Goal: Task Accomplishment & Management: Complete application form

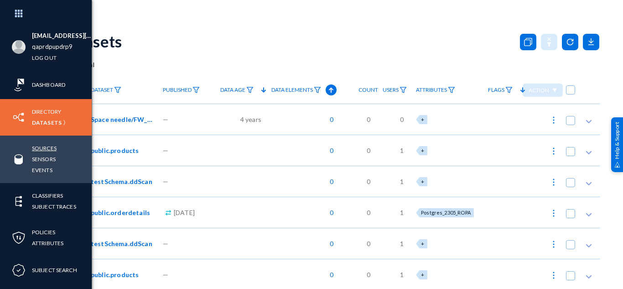
click at [46, 150] on link "Sources" at bounding box center [44, 148] width 25 height 10
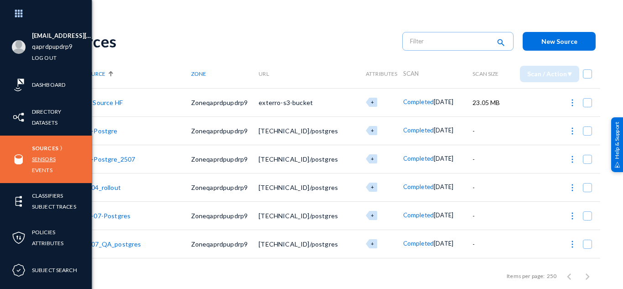
click at [41, 162] on link "Sensors" at bounding box center [44, 159] width 24 height 10
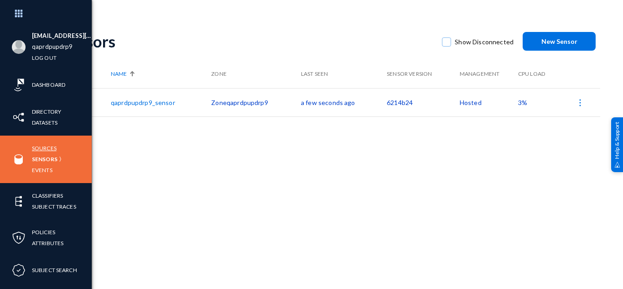
click at [40, 143] on link "Sources" at bounding box center [44, 148] width 25 height 10
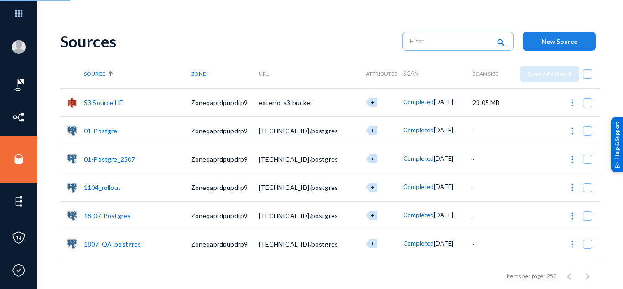
click at [554, 36] on button "New Source" at bounding box center [558, 41] width 73 height 19
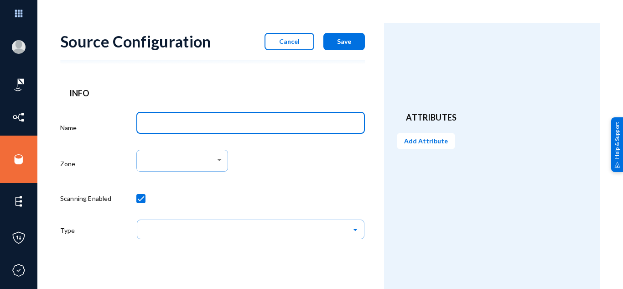
click at [212, 126] on input "Name" at bounding box center [252, 124] width 215 height 8
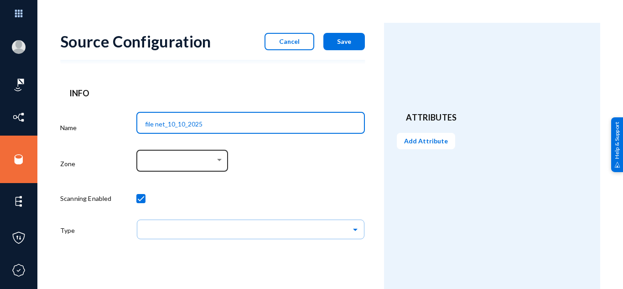
type input "file net_10_10_2025"
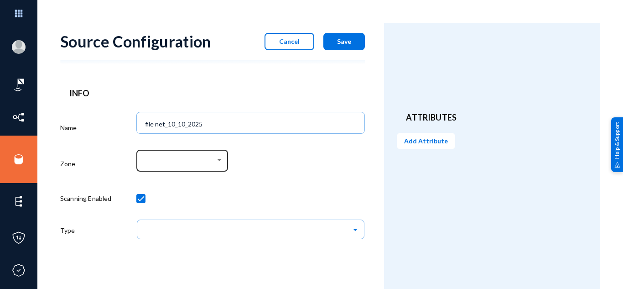
click at [195, 152] on div at bounding box center [182, 160] width 82 height 24
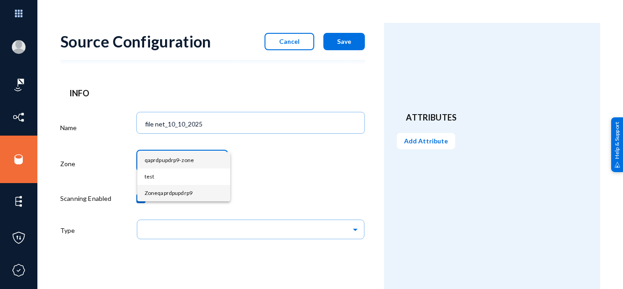
click at [185, 193] on span "Zoneqaprdpupdrp9" at bounding box center [183, 193] width 78 height 16
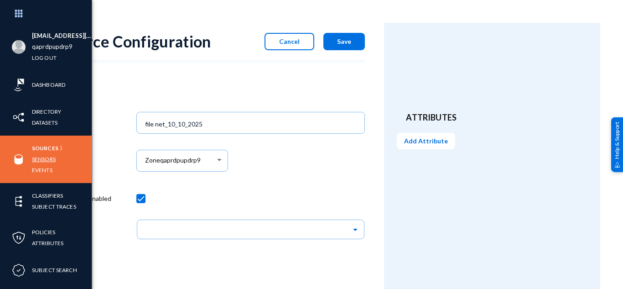
click at [39, 159] on link "Sensors" at bounding box center [44, 159] width 24 height 10
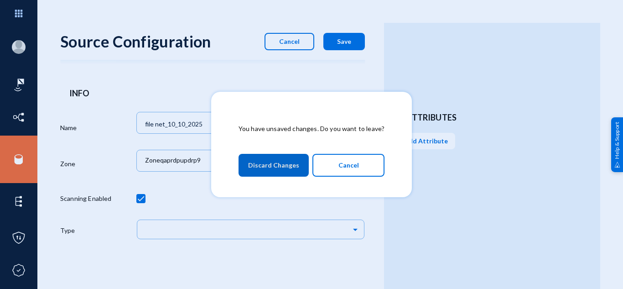
click at [274, 169] on span "Discard Changes" at bounding box center [273, 165] width 51 height 16
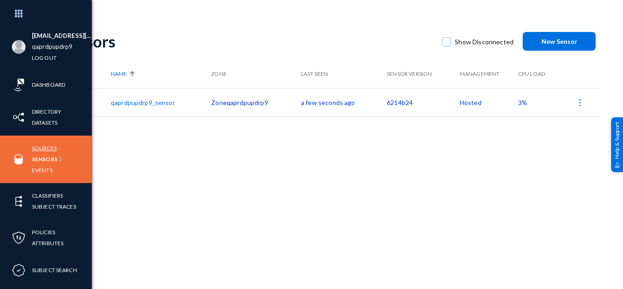
click at [43, 147] on link "Sources" at bounding box center [44, 148] width 25 height 10
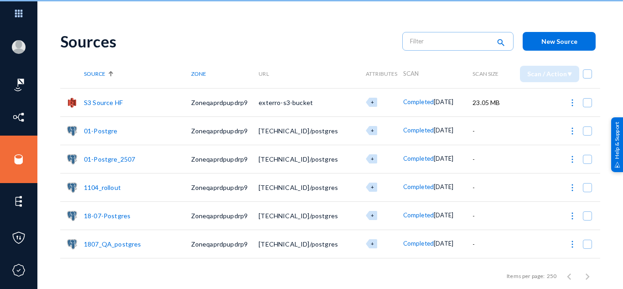
click at [546, 38] on span "New Source" at bounding box center [559, 41] width 36 height 8
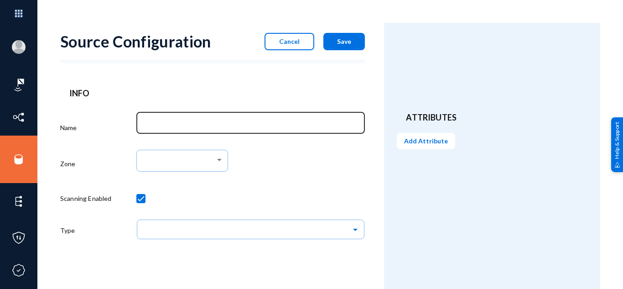
click at [180, 119] on div at bounding box center [250, 122] width 219 height 24
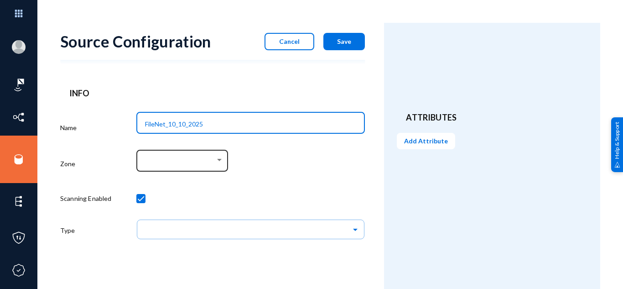
type input "FileNet_10_10_2025"
click at [177, 156] on div at bounding box center [180, 160] width 70 height 8
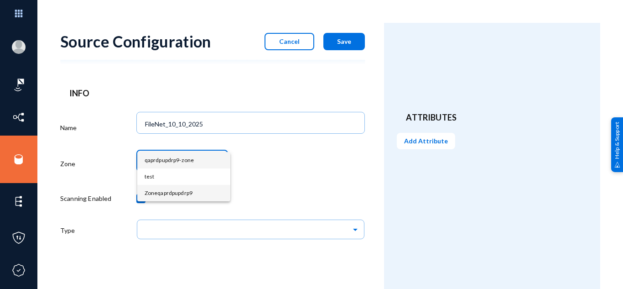
click at [178, 186] on span "Zoneqaprdpupdrp9" at bounding box center [183, 193] width 78 height 16
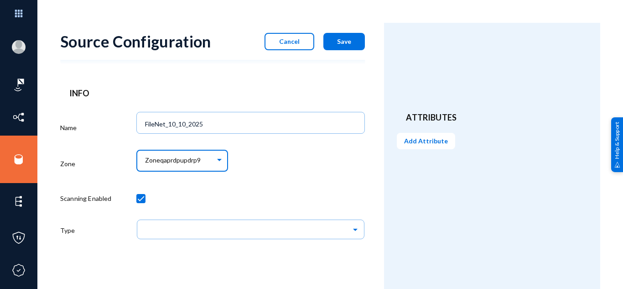
scroll to position [8, 0]
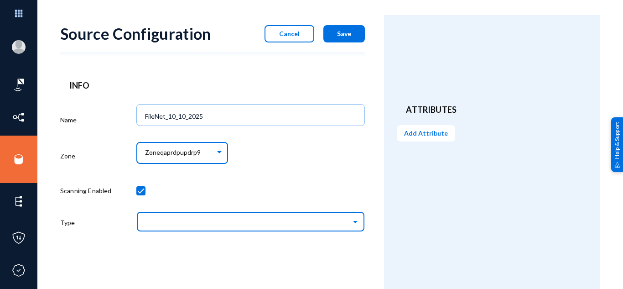
click at [199, 214] on ng-select at bounding box center [250, 224] width 228 height 31
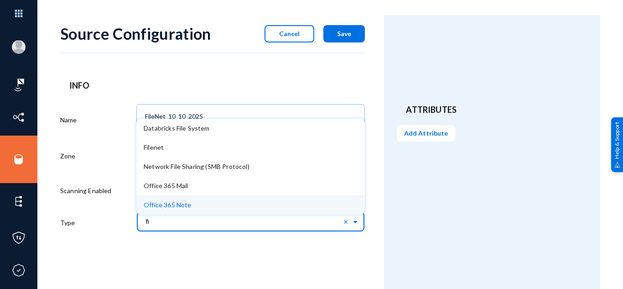
type input "fil"
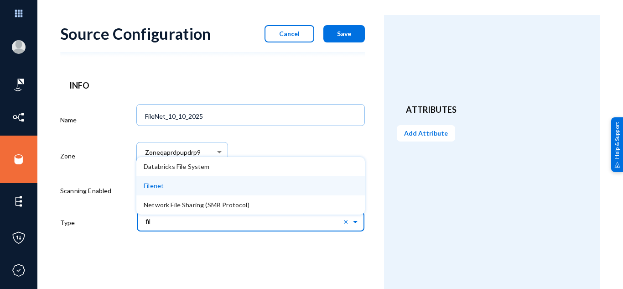
click at [184, 183] on div "Filenet" at bounding box center [250, 185] width 228 height 19
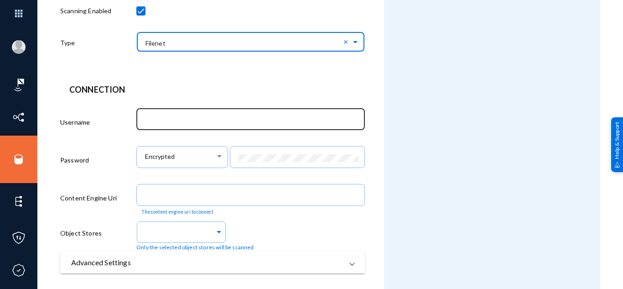
scroll to position [188, 0]
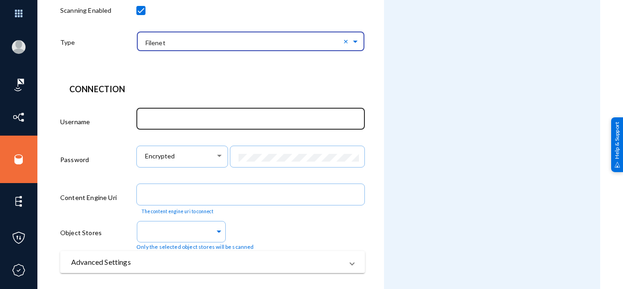
click at [170, 116] on input "text" at bounding box center [252, 119] width 215 height 8
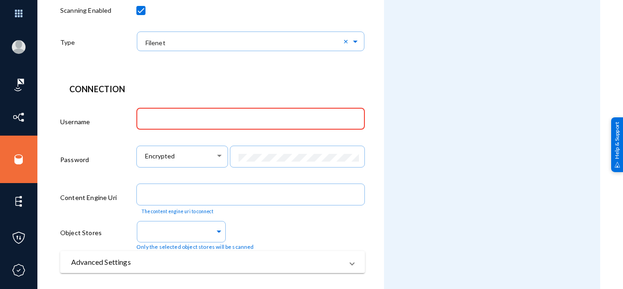
paste input "P8Admin"
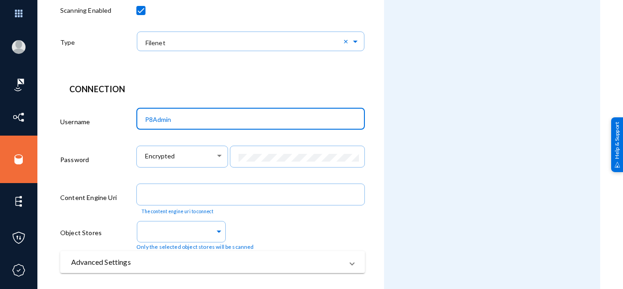
type input "P8Admin"
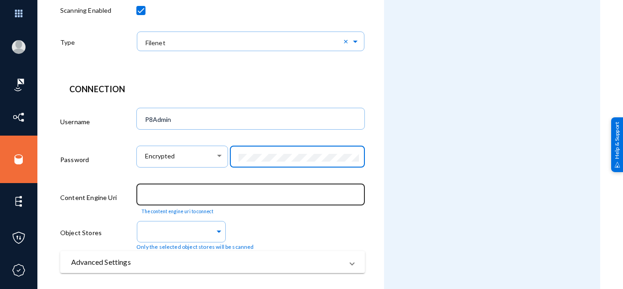
click at [183, 197] on input "text" at bounding box center [252, 195] width 215 height 8
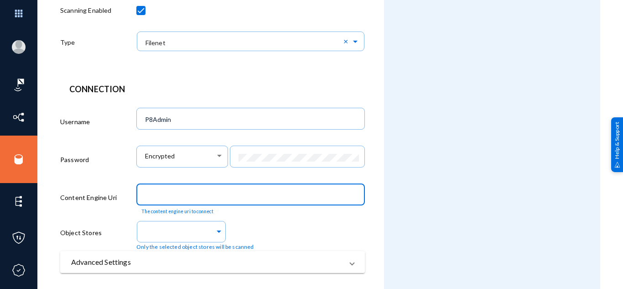
paste input "[URL][DOMAIN_NAME]"
type input "[URL][DOMAIN_NAME]"
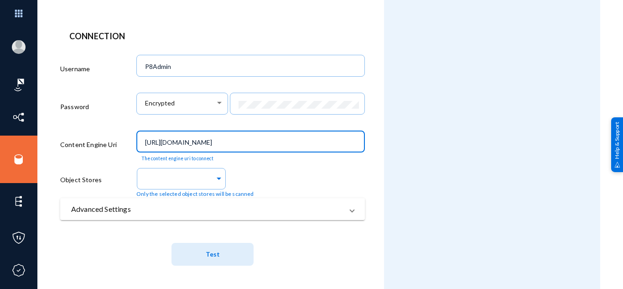
click at [223, 247] on button "Test" at bounding box center [212, 253] width 82 height 23
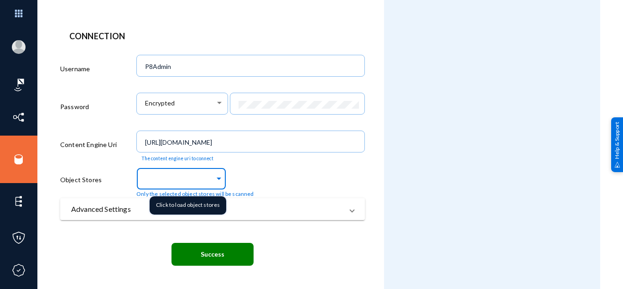
click at [193, 171] on div at bounding box center [179, 178] width 71 height 15
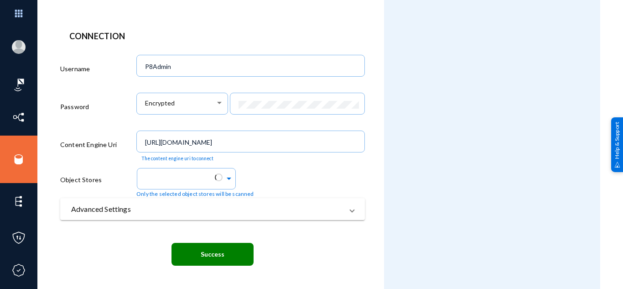
click at [312, 180] on div "Only the selected object stores will be scanned" at bounding box center [250, 181] width 228 height 33
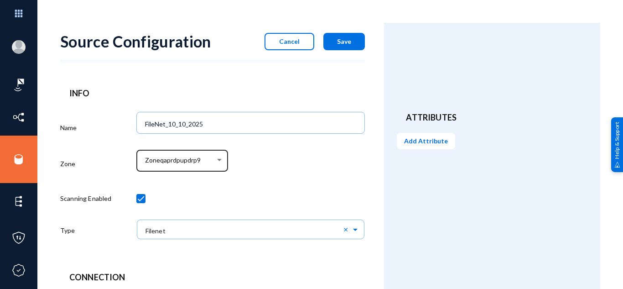
click at [208, 148] on div "Zoneqaprdpupdrp9" at bounding box center [182, 160] width 82 height 24
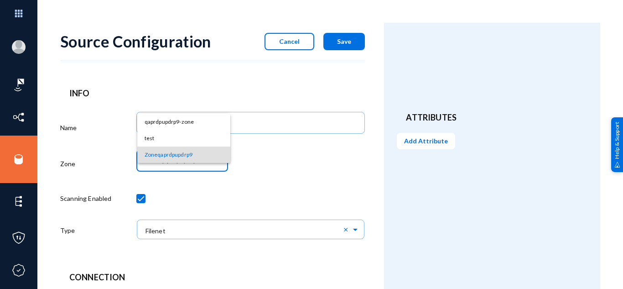
click at [312, 178] on div at bounding box center [311, 144] width 623 height 289
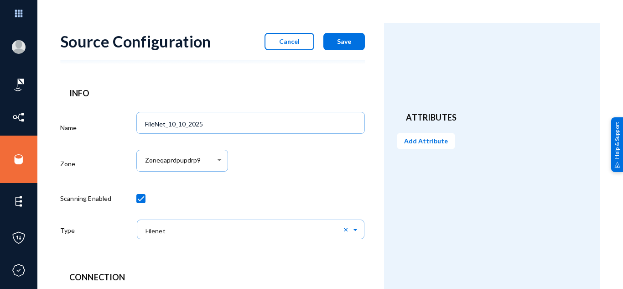
scroll to position [241, 0]
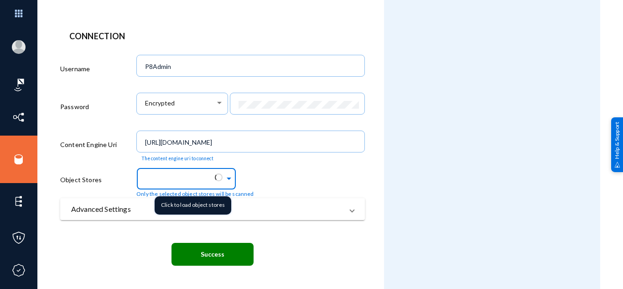
click at [192, 177] on input "text" at bounding box center [179, 179] width 71 height 9
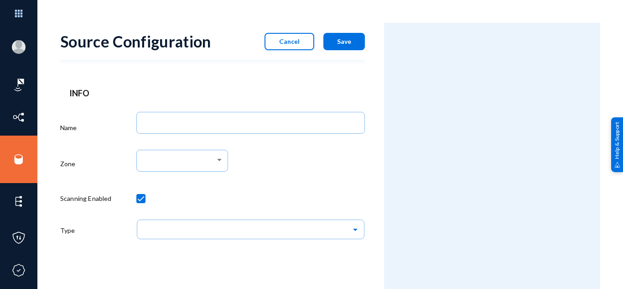
scroll to position [8, 0]
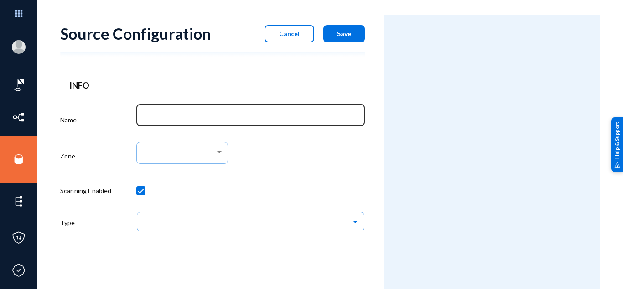
click at [168, 113] on input "Name" at bounding box center [252, 116] width 215 height 8
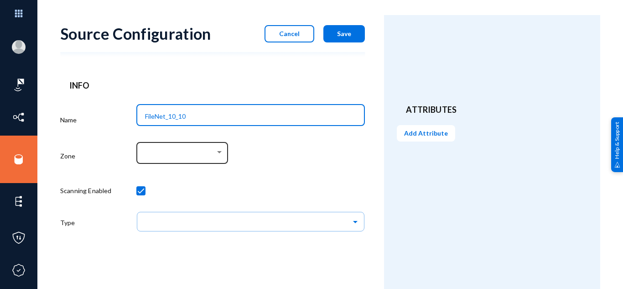
type input "FileNet_10_10"
click at [174, 150] on div at bounding box center [180, 153] width 70 height 8
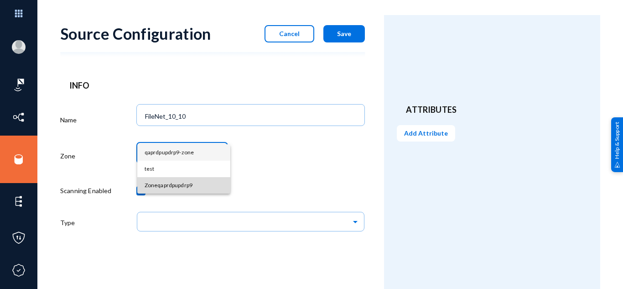
click at [180, 183] on span "Zoneqaprdpupdrp9" at bounding box center [183, 185] width 78 height 16
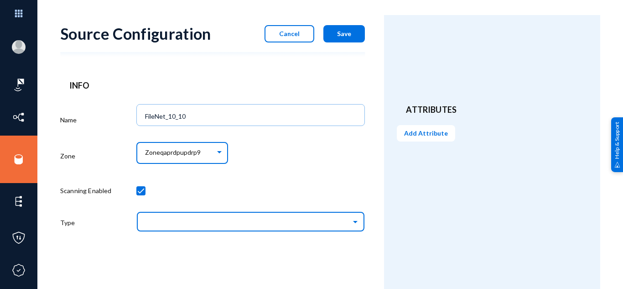
click at [199, 217] on input "text" at bounding box center [254, 220] width 219 height 15
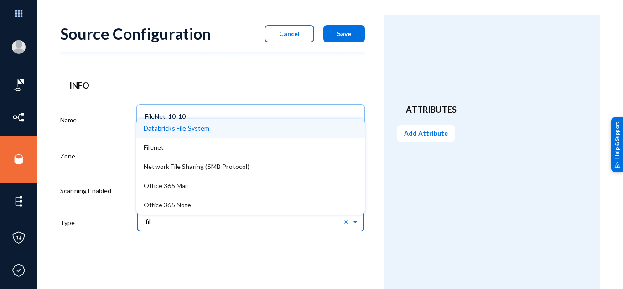
type input "file"
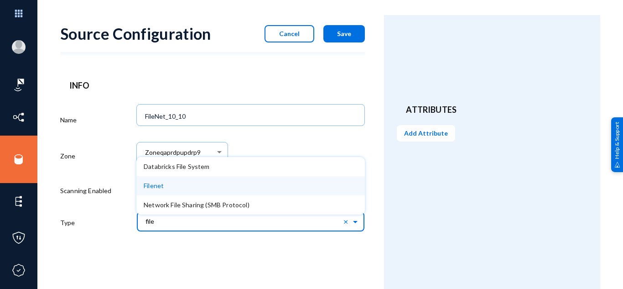
click at [172, 188] on div "Filenet" at bounding box center [250, 185] width 228 height 19
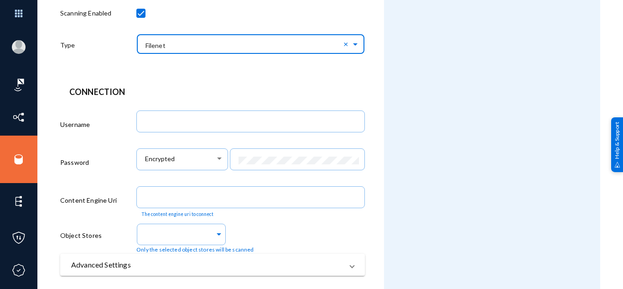
scroll to position [186, 0]
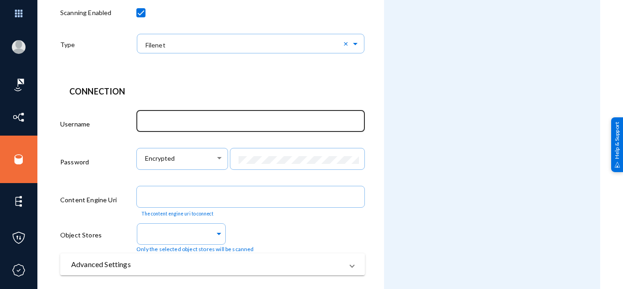
click at [177, 128] on div at bounding box center [250, 120] width 219 height 24
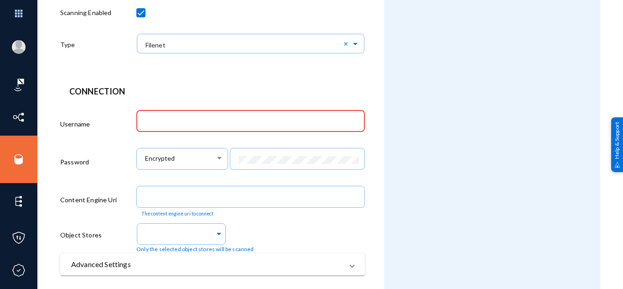
paste input "P8Admin"
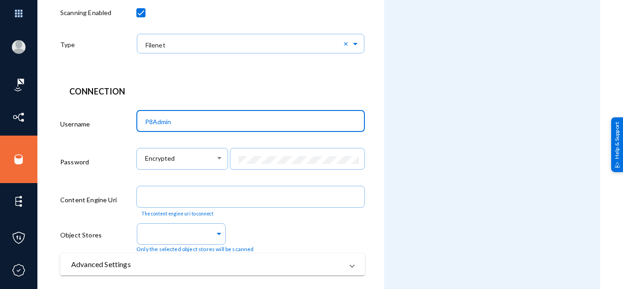
type input "P8Admin"
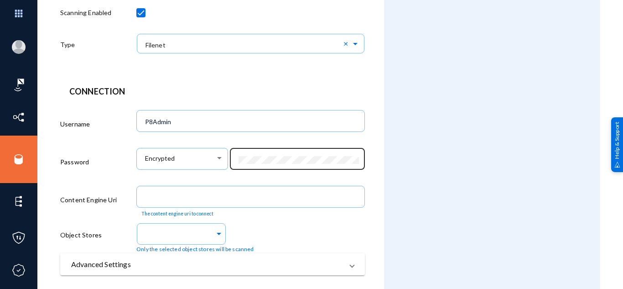
click at [266, 154] on div at bounding box center [297, 158] width 125 height 24
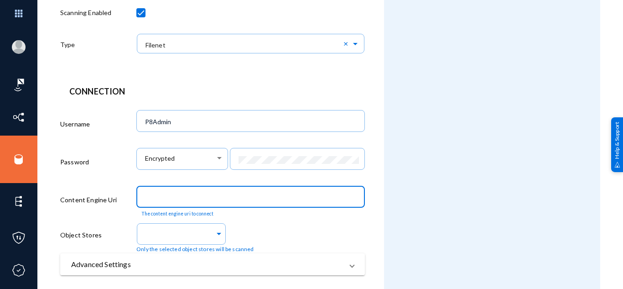
click at [179, 201] on input "text" at bounding box center [252, 197] width 215 height 8
paste input "[URL][DOMAIN_NAME]"
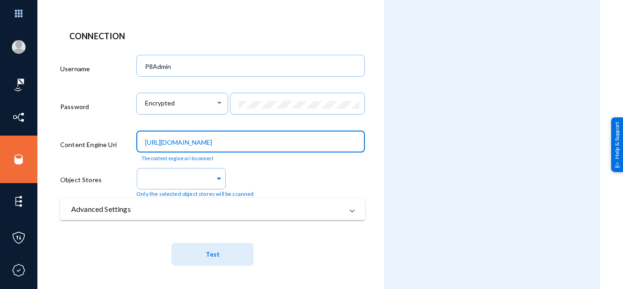
type input "[URL][DOMAIN_NAME]"
click at [187, 247] on button "Test" at bounding box center [212, 253] width 82 height 23
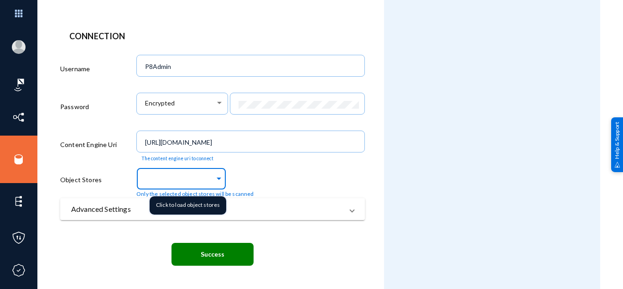
click at [165, 184] on input "text" at bounding box center [179, 179] width 71 height 9
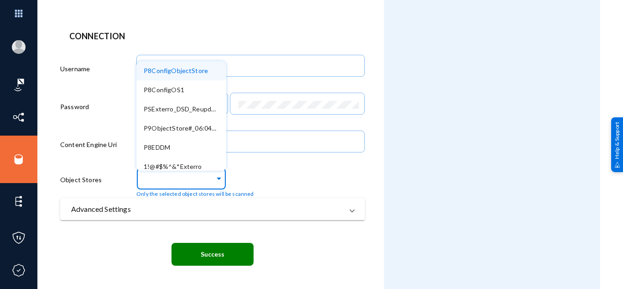
click at [179, 72] on span "P8ConfigObjectStore" at bounding box center [176, 71] width 64 height 8
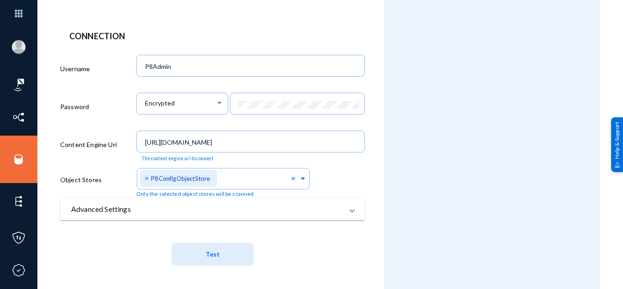
click at [157, 224] on div "Connection Username P8Admin Password Encrypted Content Engine Uri http://filene…" at bounding box center [212, 152] width 304 height 245
click at [199, 246] on button "Test" at bounding box center [212, 253] width 82 height 23
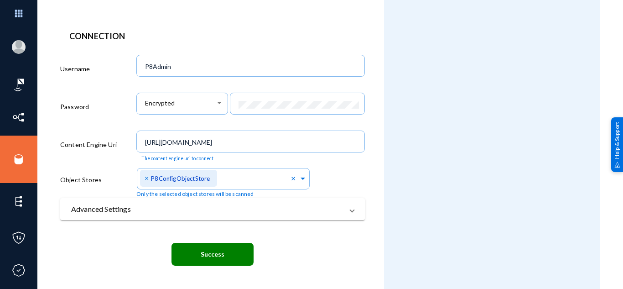
scroll to position [0, 0]
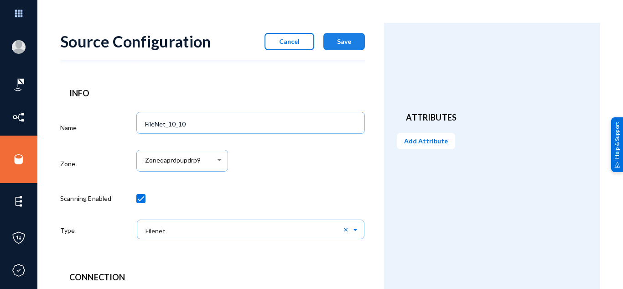
click at [342, 44] on span "Save" at bounding box center [344, 41] width 14 height 8
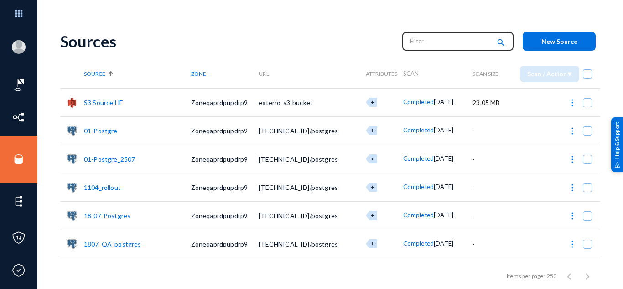
click at [432, 39] on input "text" at bounding box center [450, 41] width 80 height 14
type input "file"
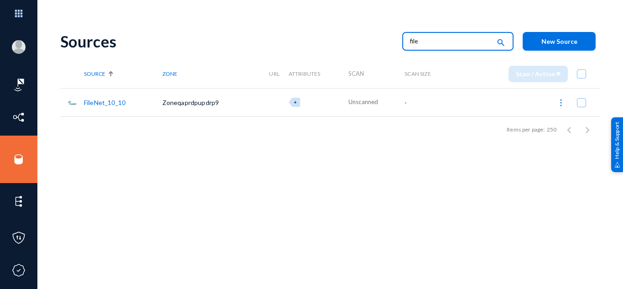
click at [556, 106] on img at bounding box center [560, 102] width 9 height 9
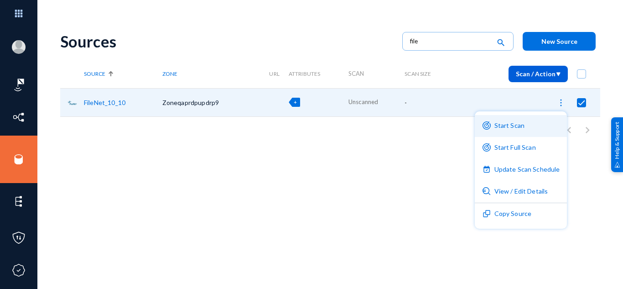
click at [508, 123] on button "Start Scan" at bounding box center [520, 126] width 93 height 22
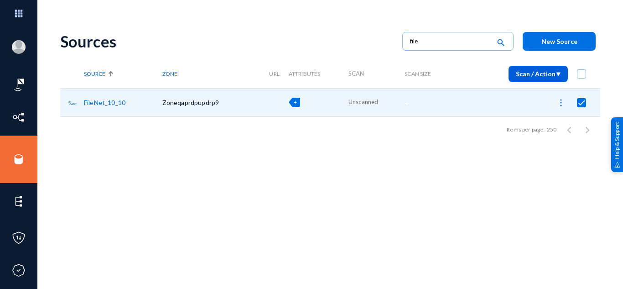
checkbox input "false"
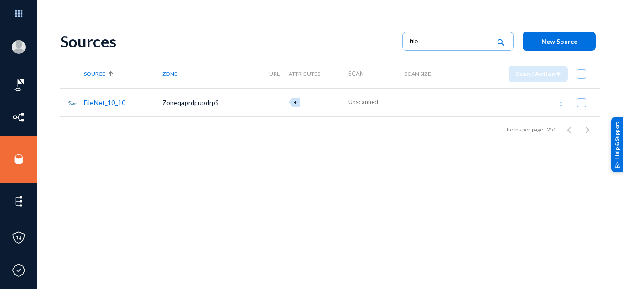
click at [267, 186] on div "Sources file search New Source Source Zone URL Attributes Scan Scan Size Scan /…" at bounding box center [330, 159] width 540 height 273
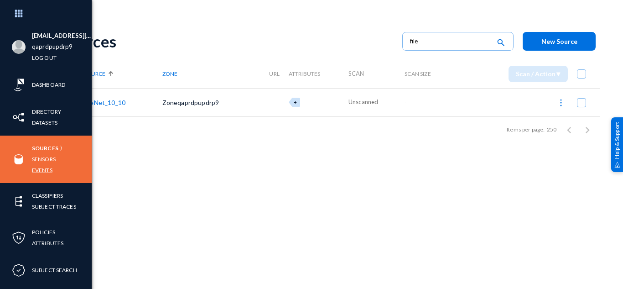
click at [41, 169] on link "Events" at bounding box center [42, 170] width 21 height 10
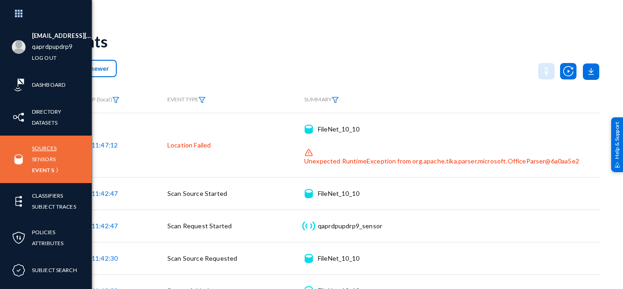
click at [45, 147] on link "Sources" at bounding box center [44, 148] width 25 height 10
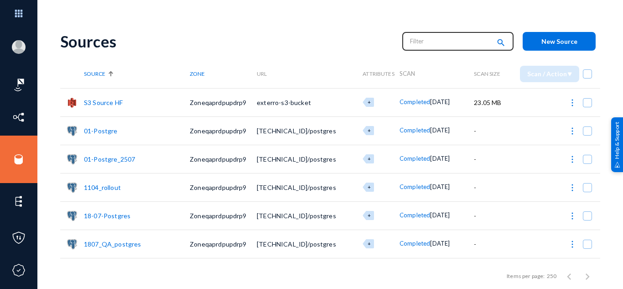
click at [429, 38] on input "text" at bounding box center [450, 41] width 80 height 14
type input "file"
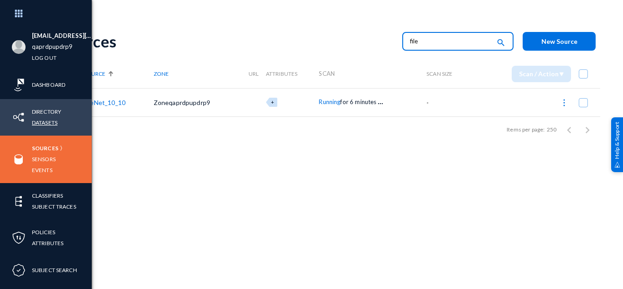
click at [42, 124] on link "Datasets" at bounding box center [45, 122] width 26 height 10
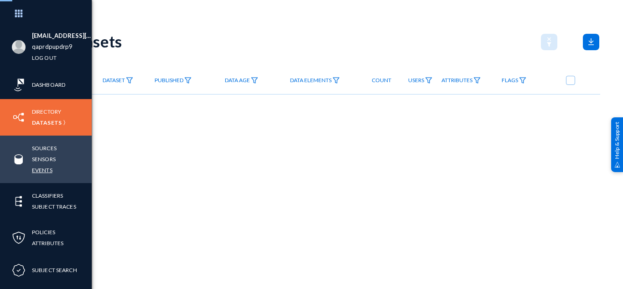
click at [40, 167] on link "Events" at bounding box center [42, 170] width 21 height 10
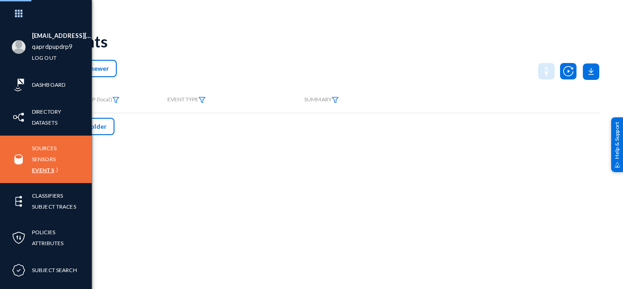
click at [43, 170] on link "Events" at bounding box center [43, 170] width 22 height 10
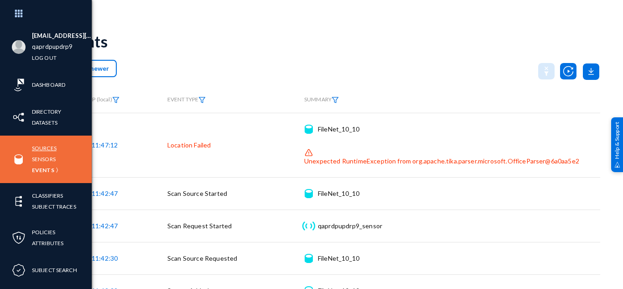
click at [45, 147] on link "Sources" at bounding box center [44, 148] width 25 height 10
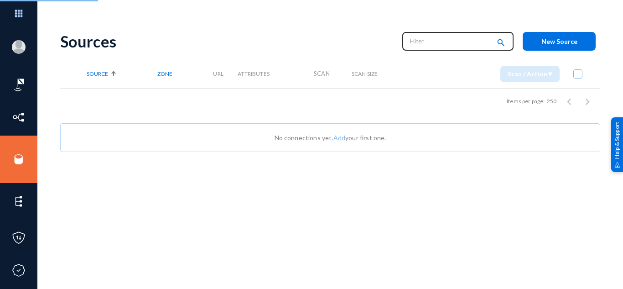
click at [463, 43] on input "text" at bounding box center [450, 41] width 80 height 14
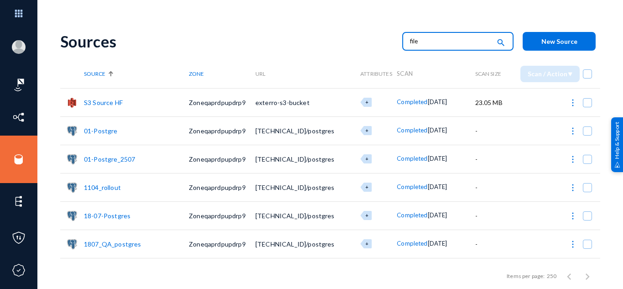
type input "file"
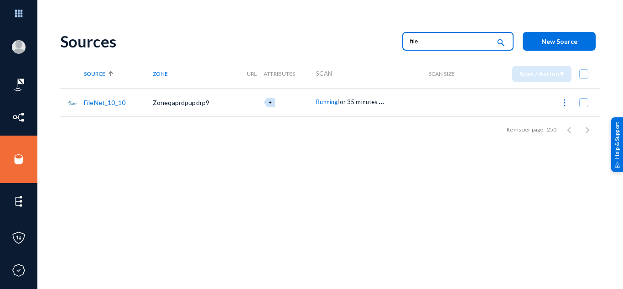
click at [561, 99] on img at bounding box center [564, 102] width 9 height 9
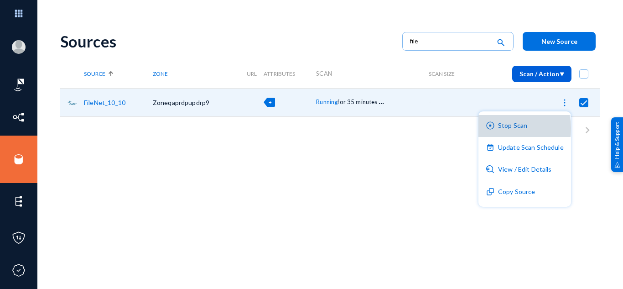
click at [503, 128] on button "Stop Scan" at bounding box center [524, 126] width 93 height 22
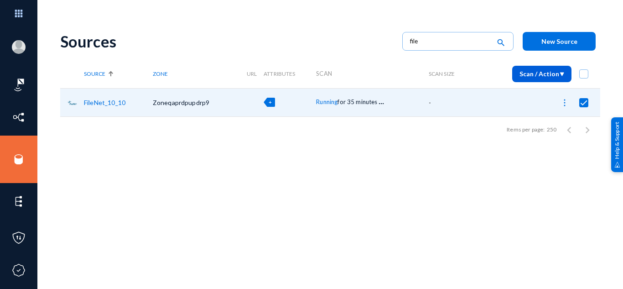
checkbox input "false"
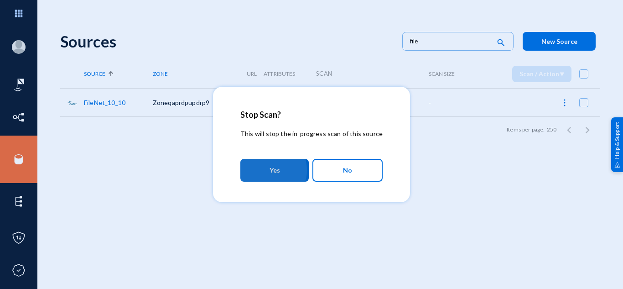
click at [271, 170] on span "Yes" at bounding box center [274, 170] width 10 height 16
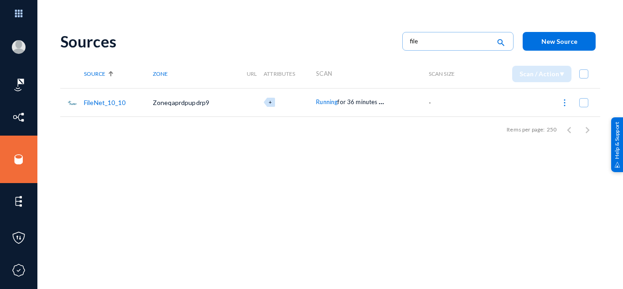
click at [560, 101] on img at bounding box center [564, 102] width 9 height 9
checkbox input "true"
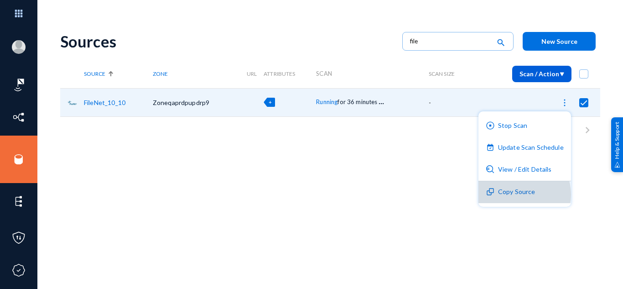
click at [517, 194] on button "Copy Source" at bounding box center [524, 192] width 93 height 22
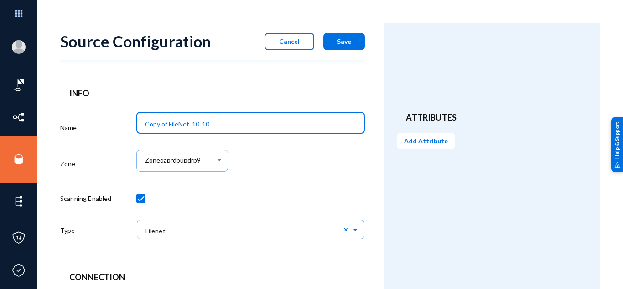
drag, startPoint x: 168, startPoint y: 123, endPoint x: 117, endPoint y: 112, distance: 52.7
click at [118, 112] on div "Name Copy of FileNet_10_10 Zone Zoneqaprdpupdrp9 Scanning Enabled Type × Filene…" at bounding box center [212, 177] width 304 height 139
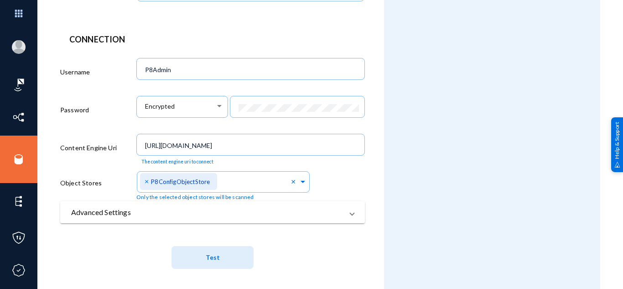
scroll to position [241, 0]
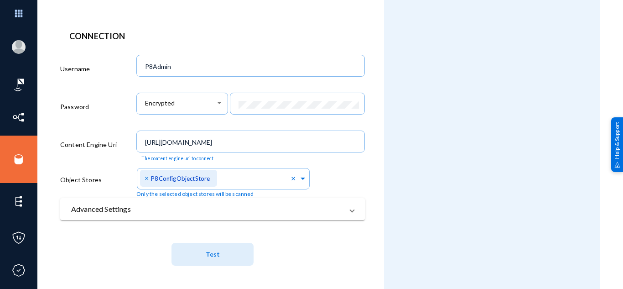
type input "01_FileNet_10_10"
click at [210, 248] on span "Test" at bounding box center [213, 253] width 14 height 17
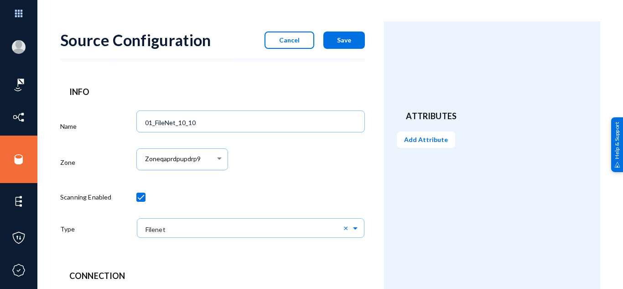
scroll to position [0, 0]
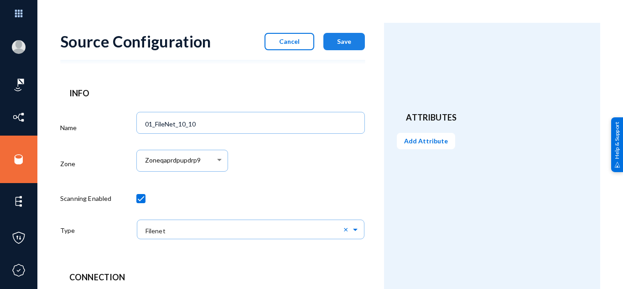
click at [345, 43] on span "Save" at bounding box center [344, 41] width 14 height 8
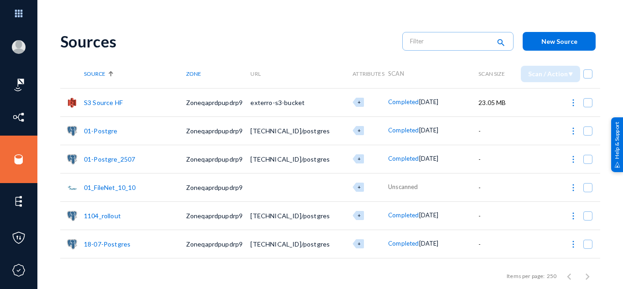
click at [572, 186] on img at bounding box center [572, 187] width 9 height 9
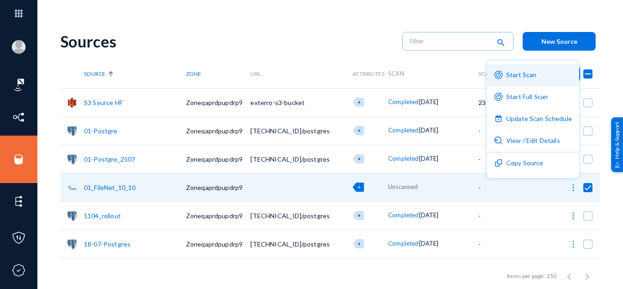
click at [510, 73] on button "Start Scan" at bounding box center [532, 75] width 93 height 22
checkbox input "false"
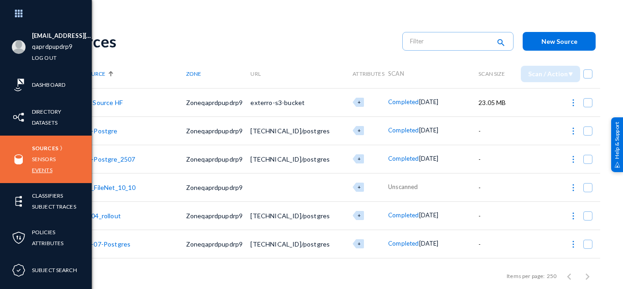
click at [46, 168] on link "Events" at bounding box center [42, 170] width 21 height 10
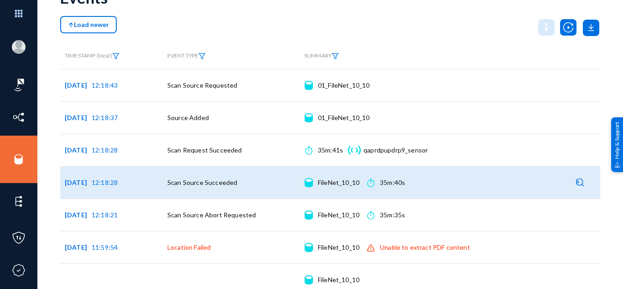
scroll to position [45, 0]
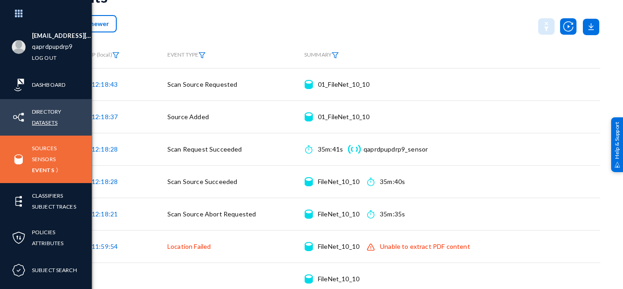
click at [38, 121] on link "Datasets" at bounding box center [45, 122] width 26 height 10
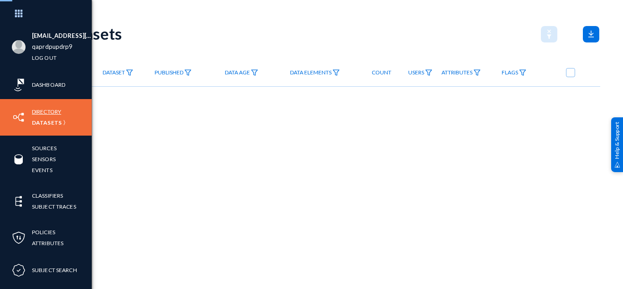
scroll to position [8, 0]
